Goal: Communication & Community: Answer question/provide support

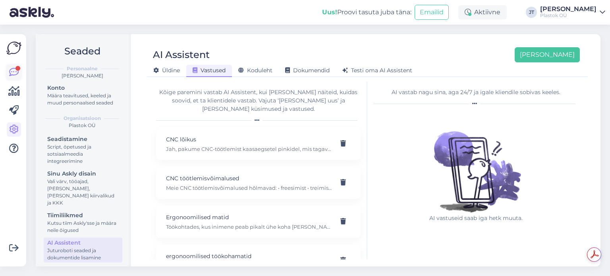
click at [12, 73] on icon at bounding box center [14, 73] width 10 height 10
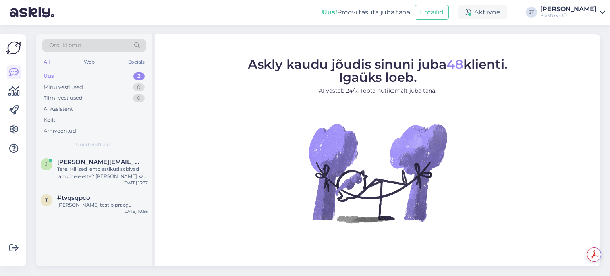
click at [140, 76] on div "2" at bounding box center [139, 76] width 11 height 8
click at [105, 172] on div "Tere. Millised lehtplastikud sobivad lampidele ette? [PERSON_NAME] ka lambist p…" at bounding box center [102, 173] width 91 height 14
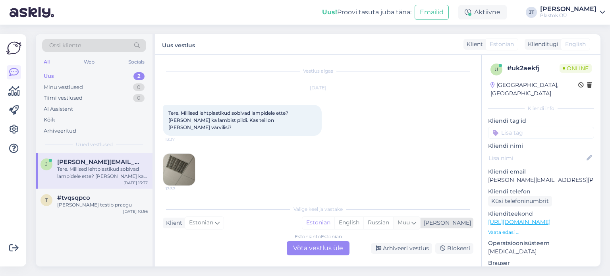
click at [417, 225] on icon at bounding box center [414, 223] width 5 height 9
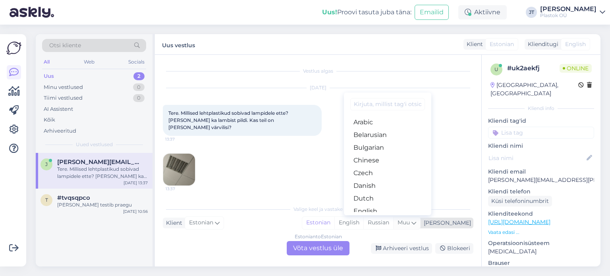
click at [417, 225] on icon at bounding box center [414, 223] width 5 height 9
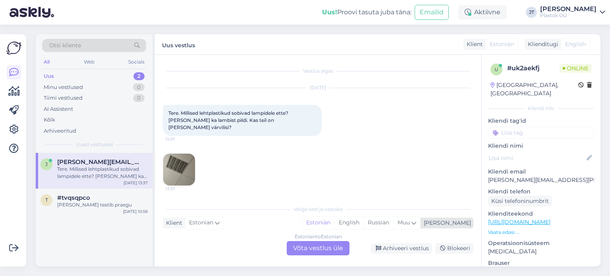
click at [463, 223] on div "[PERSON_NAME]" at bounding box center [446, 223] width 50 height 8
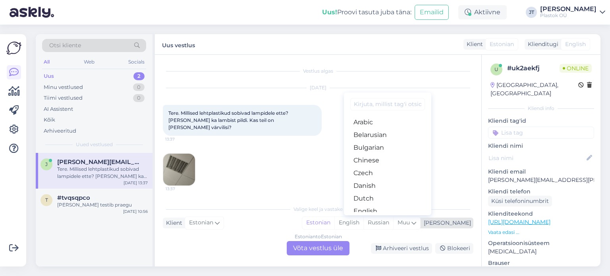
click at [463, 223] on div "[PERSON_NAME]" at bounding box center [446, 223] width 50 height 8
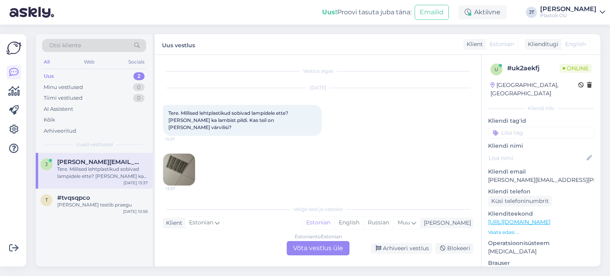
click at [308, 246] on div "Estonian to Estonian Võta vestlus üle" at bounding box center [318, 248] width 63 height 14
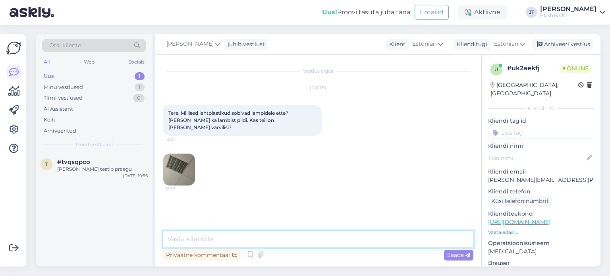
click at [200, 240] on textarea at bounding box center [318, 239] width 311 height 17
type textarea "Tere"
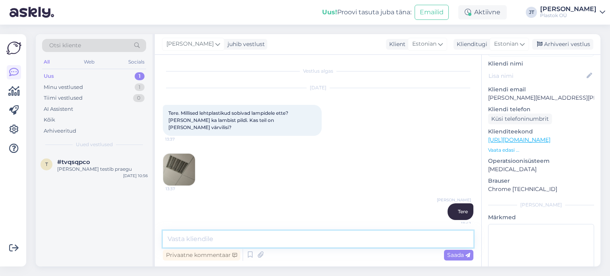
scroll to position [114, 0]
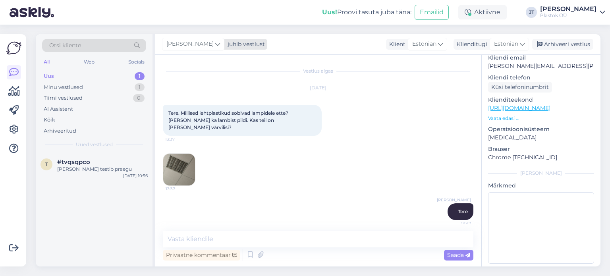
click at [198, 44] on span "[PERSON_NAME]" at bounding box center [190, 44] width 47 height 9
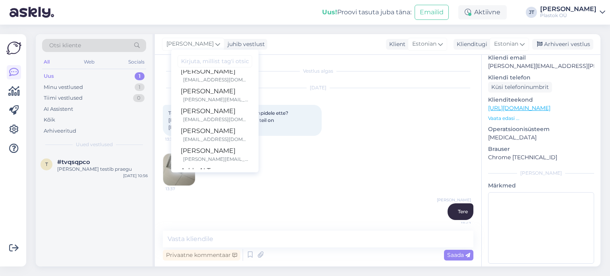
scroll to position [14, 0]
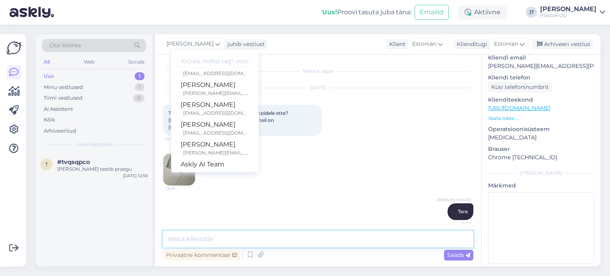
click at [285, 235] on textarea at bounding box center [318, 239] width 311 height 17
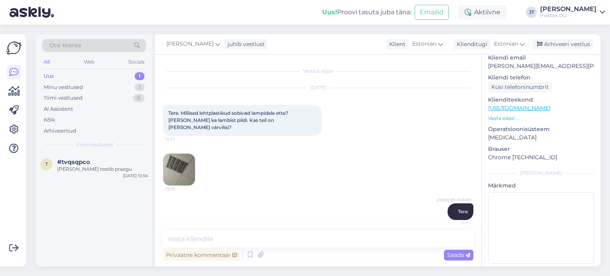
click at [174, 164] on img at bounding box center [179, 170] width 32 height 32
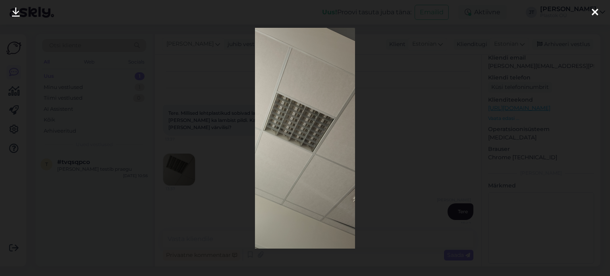
click at [594, 14] on icon at bounding box center [595, 13] width 6 height 10
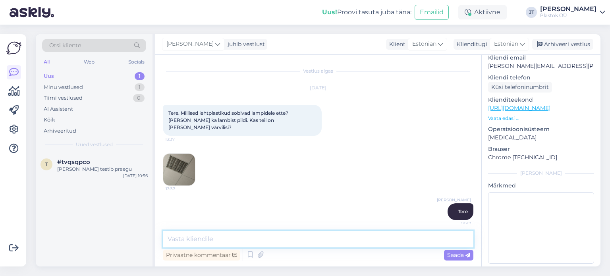
click at [242, 245] on textarea at bounding box center [318, 239] width 311 height 17
type textarea "Mida soovite teha sellega?"
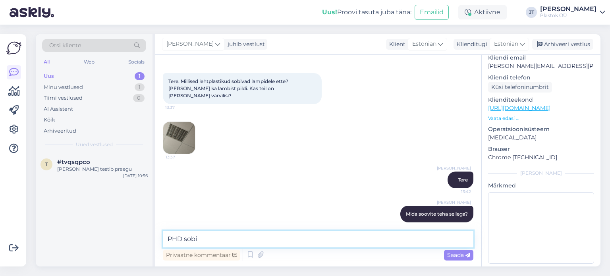
type textarea "PHD sobib"
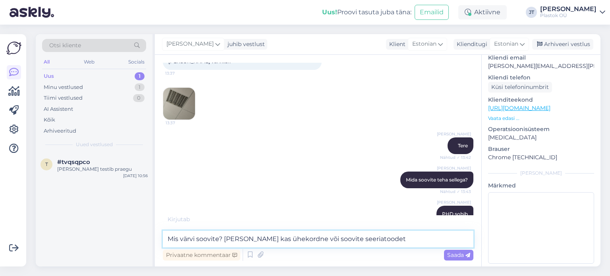
type textarea "Mis värvi soovite? [PERSON_NAME] kas ühekordne või soovite seeriatoodet?"
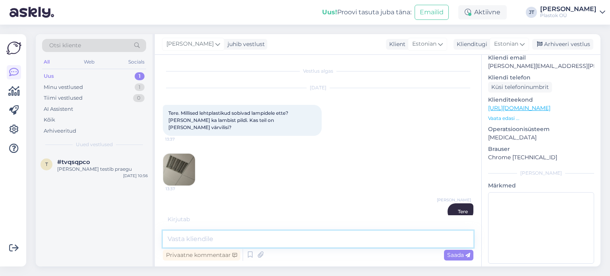
scroll to position [116, 0]
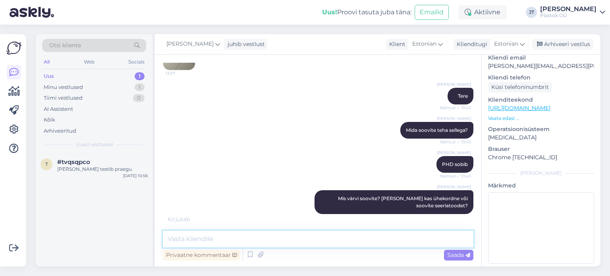
click at [189, 240] on textarea at bounding box center [318, 239] width 311 height 17
click at [215, 46] on icon at bounding box center [217, 44] width 5 height 9
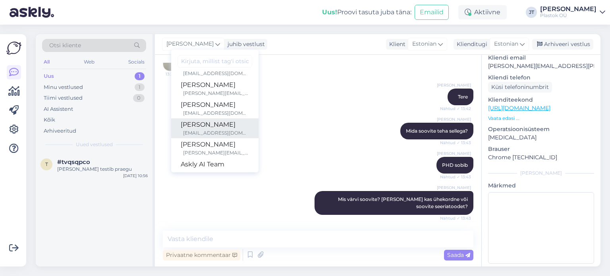
scroll to position [107, 0]
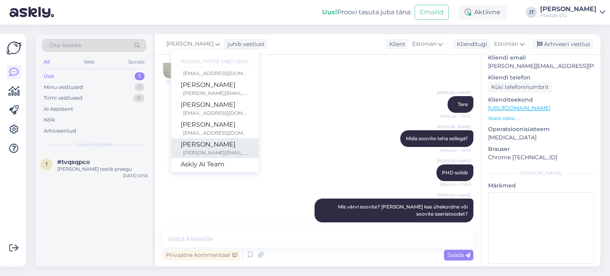
click at [200, 146] on div "[PERSON_NAME]" at bounding box center [215, 145] width 68 height 10
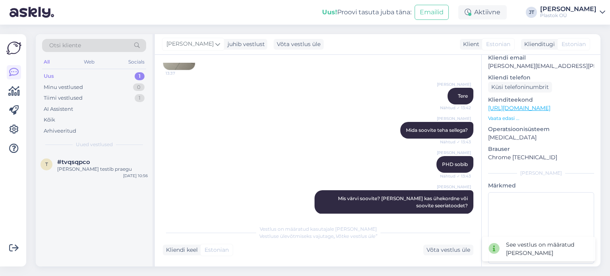
scroll to position [151, 0]
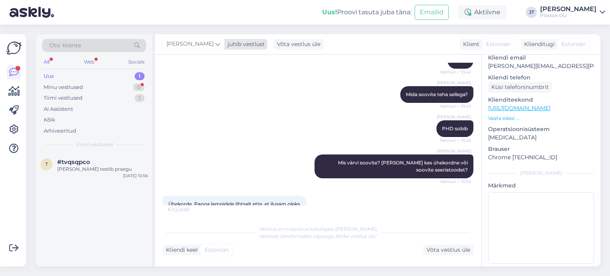
click at [202, 46] on span "[PERSON_NAME]" at bounding box center [190, 44] width 47 height 9
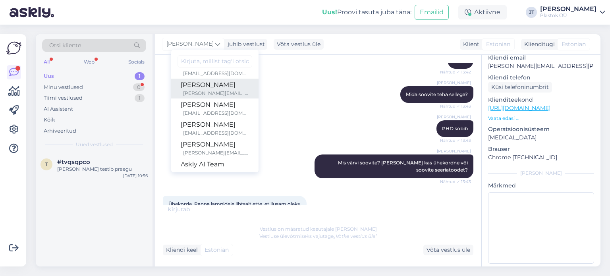
click at [205, 90] on div "[PERSON_NAME][EMAIL_ADDRESS][DOMAIN_NAME]" at bounding box center [216, 93] width 66 height 7
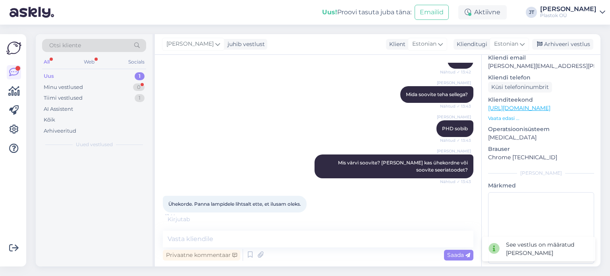
scroll to position [150, 0]
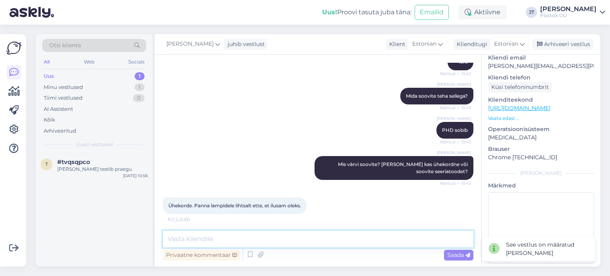
click at [236, 238] on textarea at bounding box center [318, 239] width 311 height 17
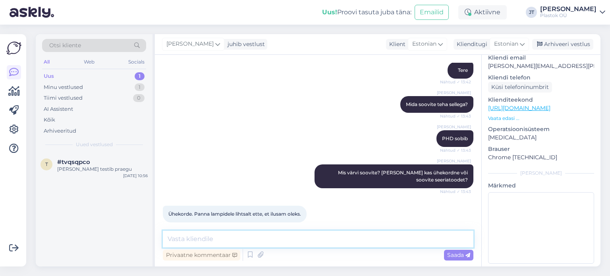
scroll to position [176, 0]
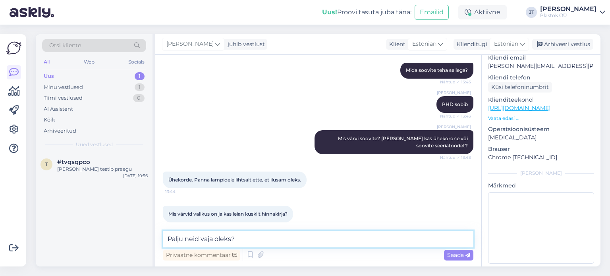
type textarea "Palju neid vaja oleks?"
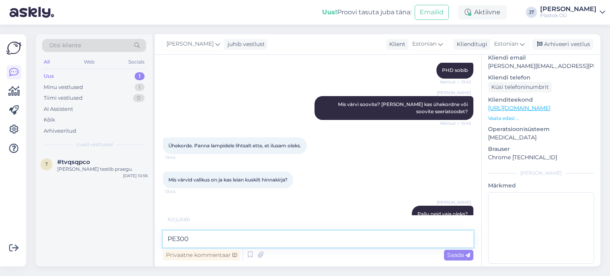
scroll to position [244, 0]
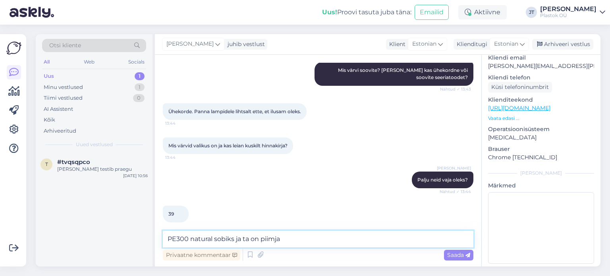
type textarea "PE300 natural sobiks ja ta on piimjas"
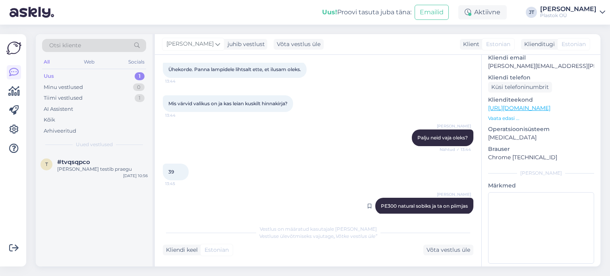
scroll to position [288, 0]
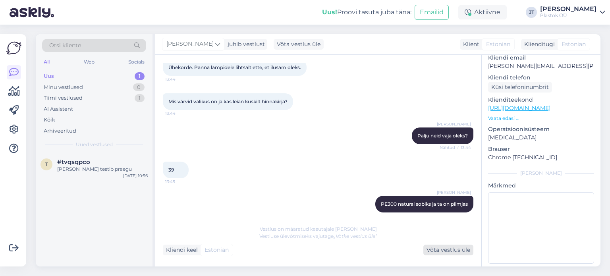
click at [454, 250] on div "Võta vestlus üle" at bounding box center [449, 250] width 50 height 11
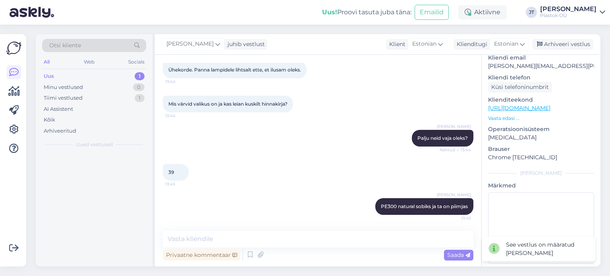
scroll to position [278, 0]
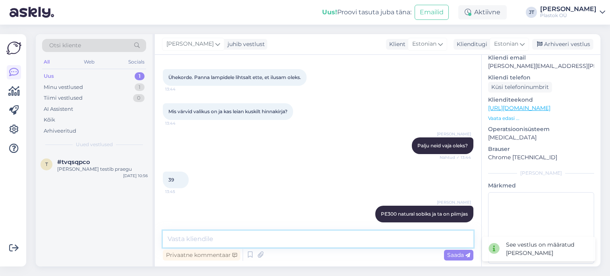
click at [207, 241] on textarea at bounding box center [318, 239] width 311 height 17
paste textarea "[URL][DOMAIN_NAME]"
type textarea "[URL][DOMAIN_NAME]"
click at [453, 258] on span "Saada" at bounding box center [459, 255] width 23 height 7
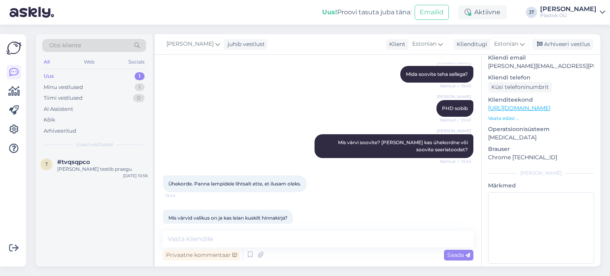
scroll to position [312, 0]
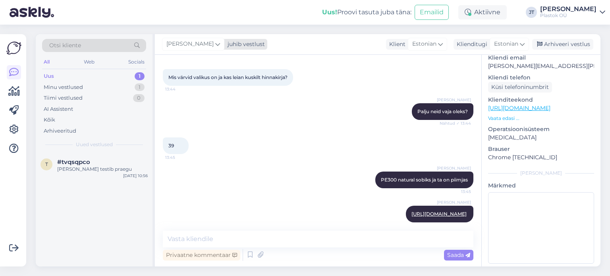
click at [198, 46] on span "[PERSON_NAME]" at bounding box center [190, 44] width 47 height 9
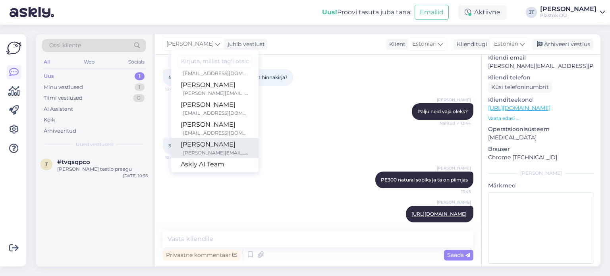
click at [186, 141] on div "[PERSON_NAME]" at bounding box center [215, 145] width 68 height 10
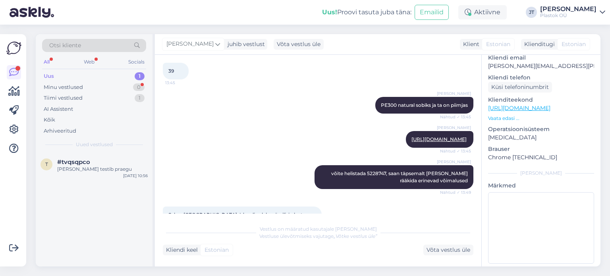
scroll to position [405, 0]
